Goal: Task Accomplishment & Management: Manage account settings

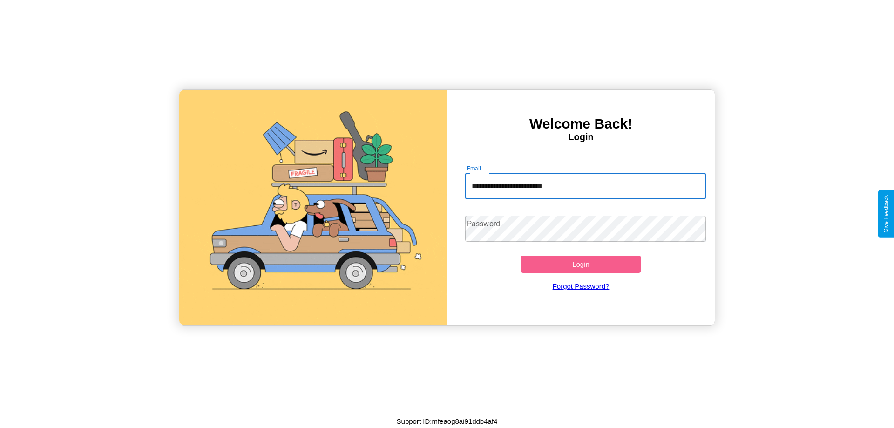
type input "**********"
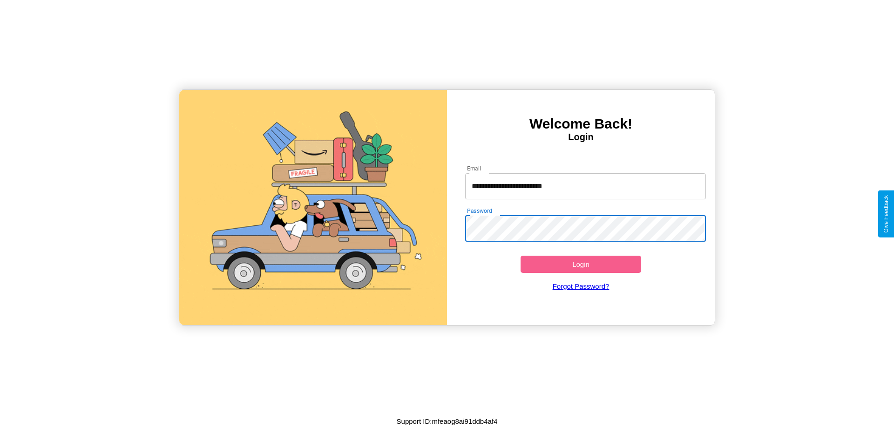
click at [581, 264] on button "Login" at bounding box center [581, 264] width 121 height 17
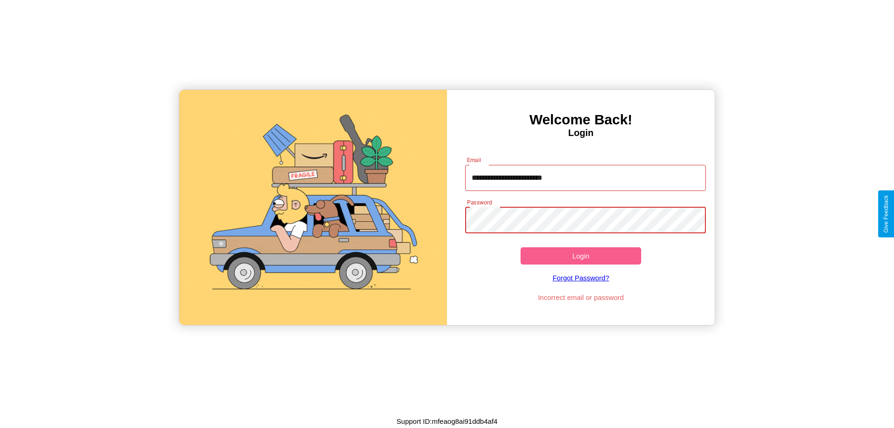
click at [581, 256] on button "Login" at bounding box center [581, 255] width 121 height 17
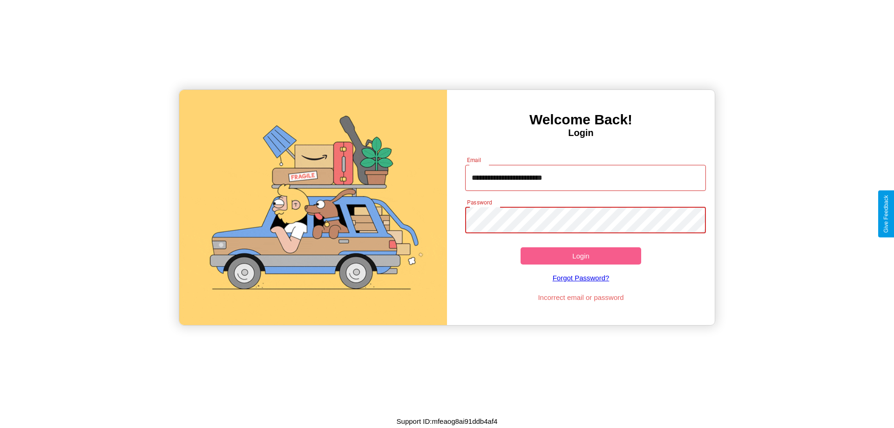
click at [581, 256] on button "Login" at bounding box center [581, 255] width 121 height 17
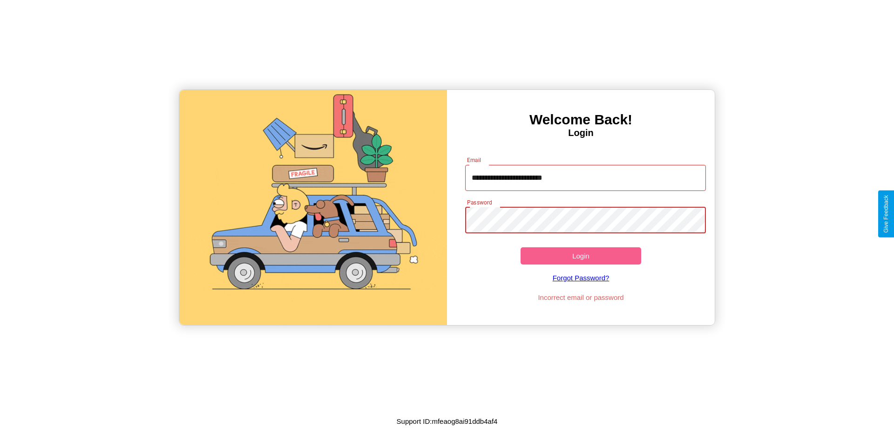
click at [581, 256] on button "Login" at bounding box center [581, 255] width 121 height 17
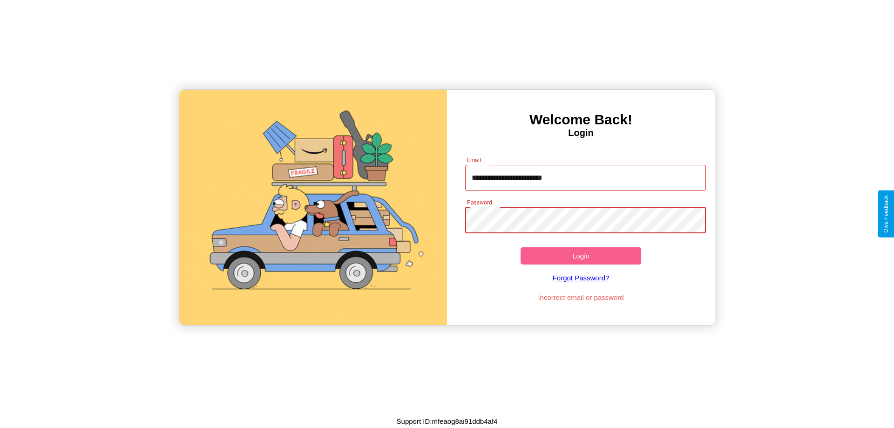
click at [581, 256] on button "Login" at bounding box center [581, 255] width 121 height 17
